Goal: Information Seeking & Learning: Learn about a topic

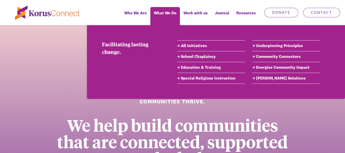
click at [199, 68] on link "Education & Training" at bounding box center [211, 67] width 68 height 6
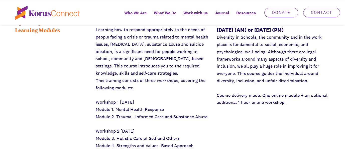
scroll to position [376, 0]
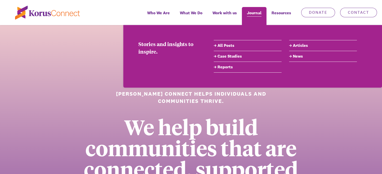
click at [258, 14] on span "Journal" at bounding box center [254, 12] width 15 height 7
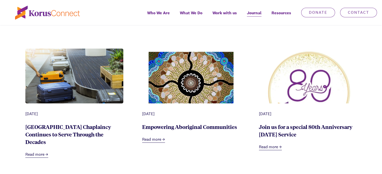
scroll to position [125, 0]
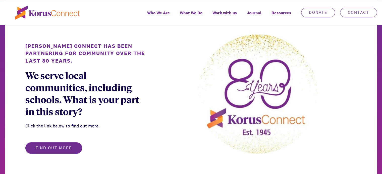
scroll to position [326, 0]
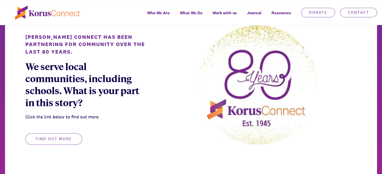
click at [59, 138] on button "Find out more" at bounding box center [53, 139] width 57 height 12
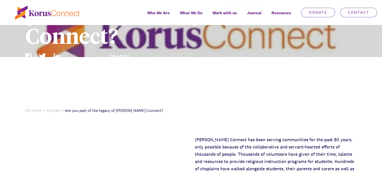
scroll to position [125, 0]
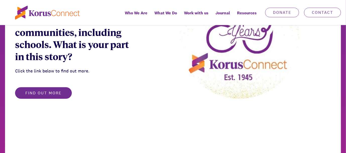
scroll to position [301, 0]
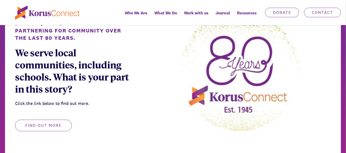
click at [59, 126] on button "Find out more" at bounding box center [43, 125] width 57 height 12
click at [40, 128] on button "Find out more" at bounding box center [43, 125] width 57 height 12
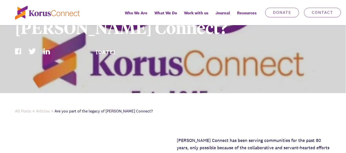
scroll to position [125, 0]
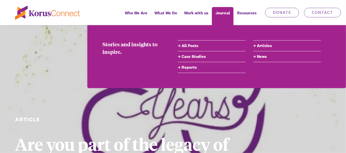
click at [191, 44] on link "All Posts" at bounding box center [212, 46] width 68 height 6
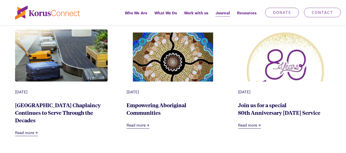
scroll to position [276, 0]
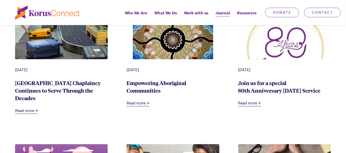
click at [152, 84] on link "Empowering Aboriginal Communities" at bounding box center [156, 86] width 60 height 15
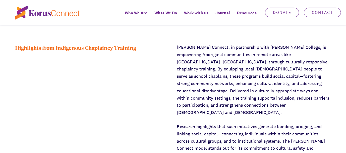
scroll to position [251, 0]
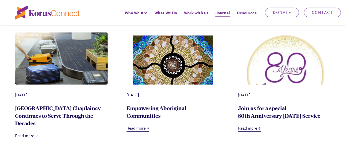
scroll to position [276, 0]
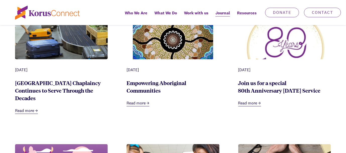
click at [63, 83] on link "[GEOGRAPHIC_DATA] Chaplaincy Continues to Serve Through the Decades" at bounding box center [58, 90] width 86 height 22
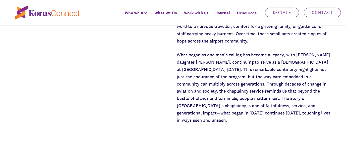
scroll to position [301, 0]
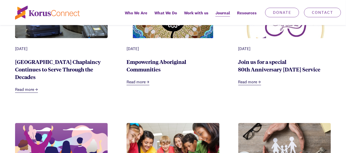
scroll to position [251, 0]
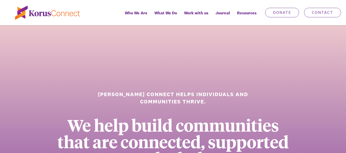
scroll to position [301, 0]
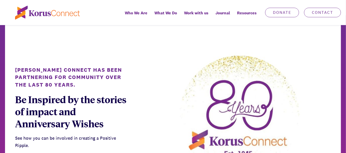
scroll to position [226, 0]
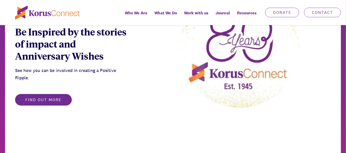
scroll to position [274, 0]
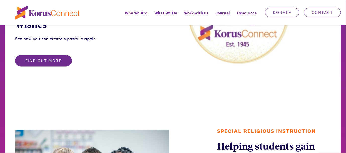
scroll to position [324, 0]
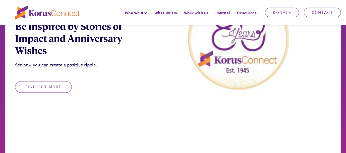
click at [54, 86] on button "Find out more" at bounding box center [43, 87] width 57 height 12
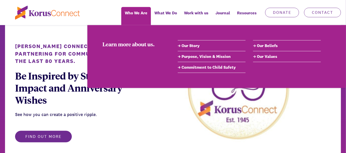
scroll to position [274, 0]
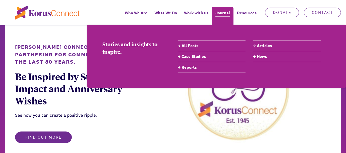
click at [226, 16] on span "Journal" at bounding box center [222, 12] width 15 height 7
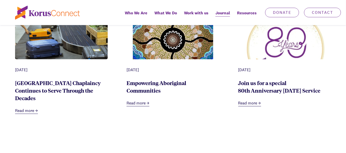
scroll to position [251, 0]
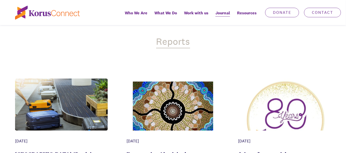
scroll to position [151, 0]
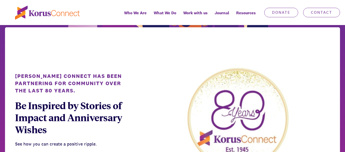
scroll to position [301, 0]
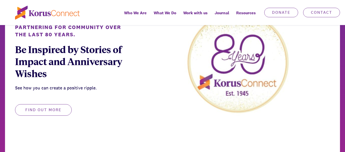
click at [43, 113] on button "Find out more" at bounding box center [43, 110] width 57 height 12
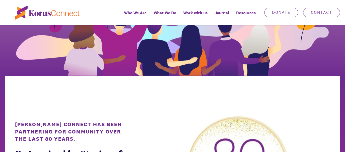
scroll to position [176, 0]
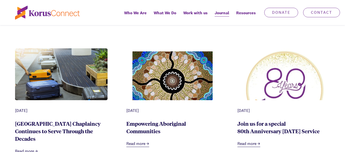
scroll to position [251, 0]
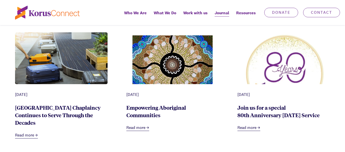
click at [68, 110] on link "[GEOGRAPHIC_DATA] Chaplaincy Continues to Serve Through the Decades" at bounding box center [58, 115] width 86 height 22
